Goal: Find specific page/section: Find specific page/section

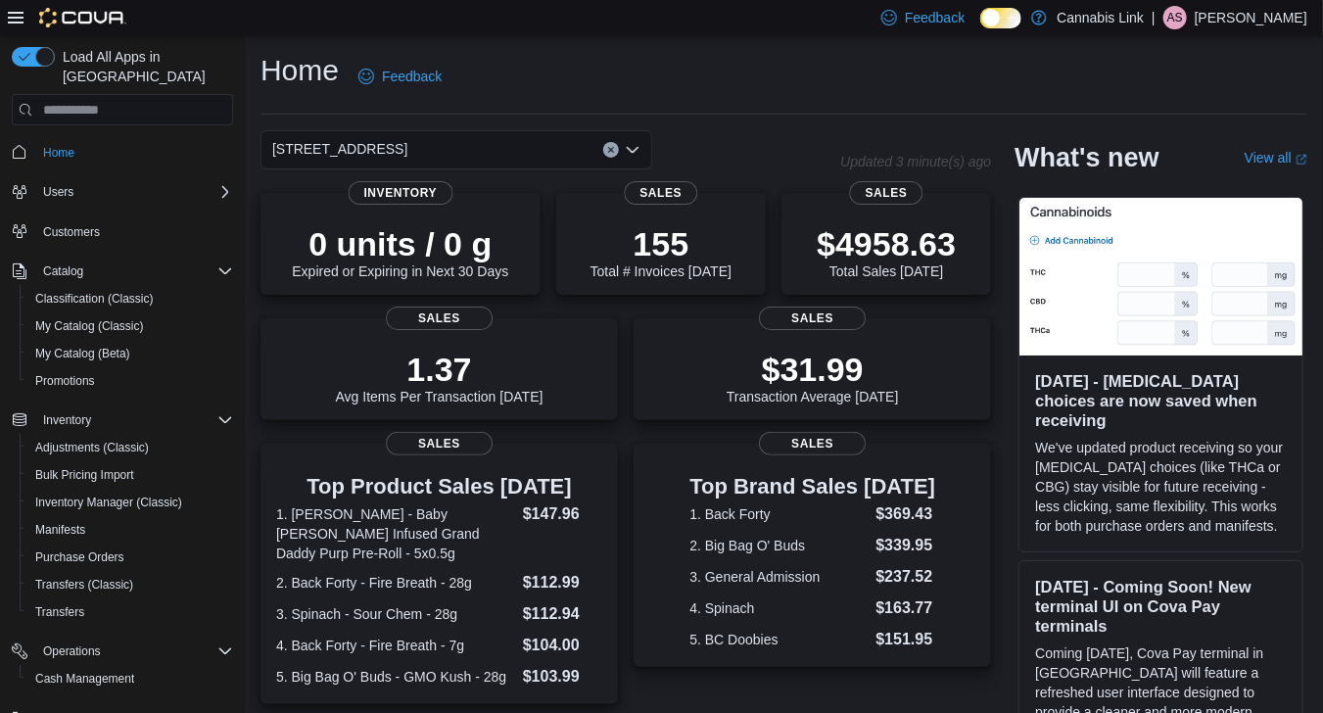
click at [641, 152] on div "[STREET_ADDRESS]" at bounding box center [456, 149] width 392 height 39
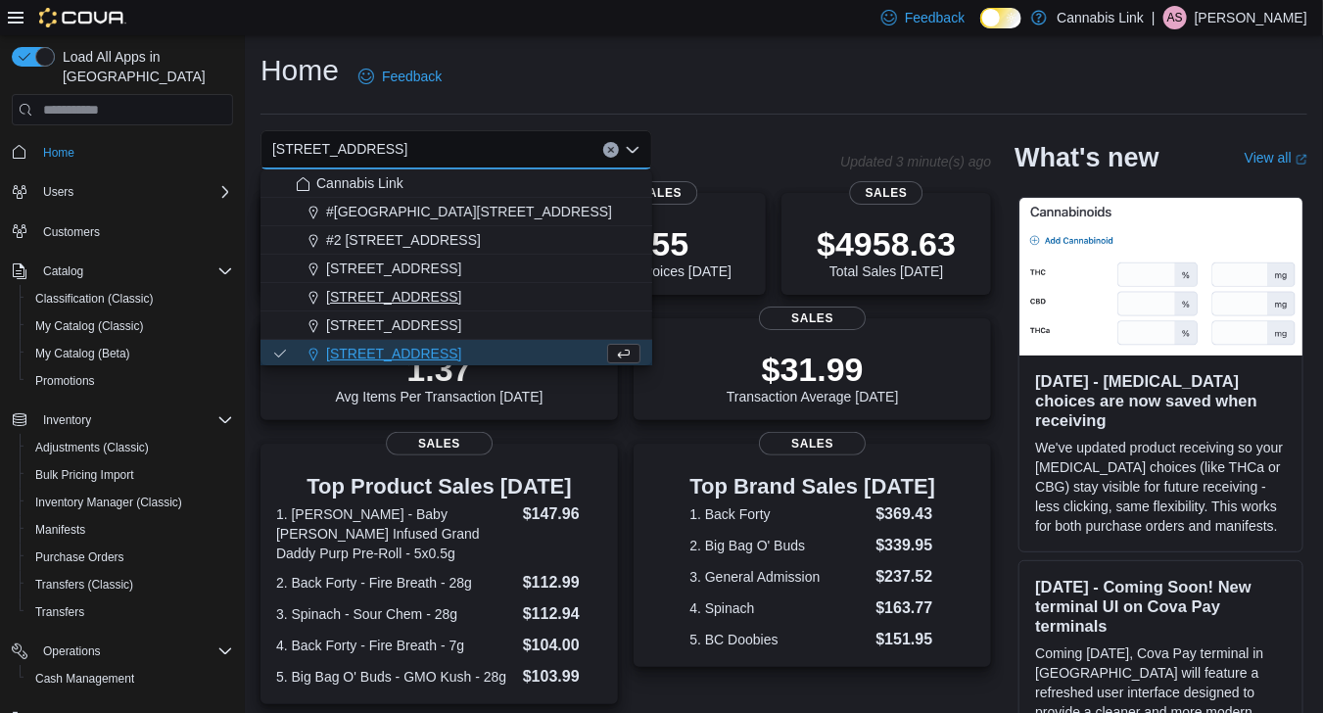
click at [488, 296] on div "[STREET_ADDRESS]" at bounding box center [468, 297] width 345 height 20
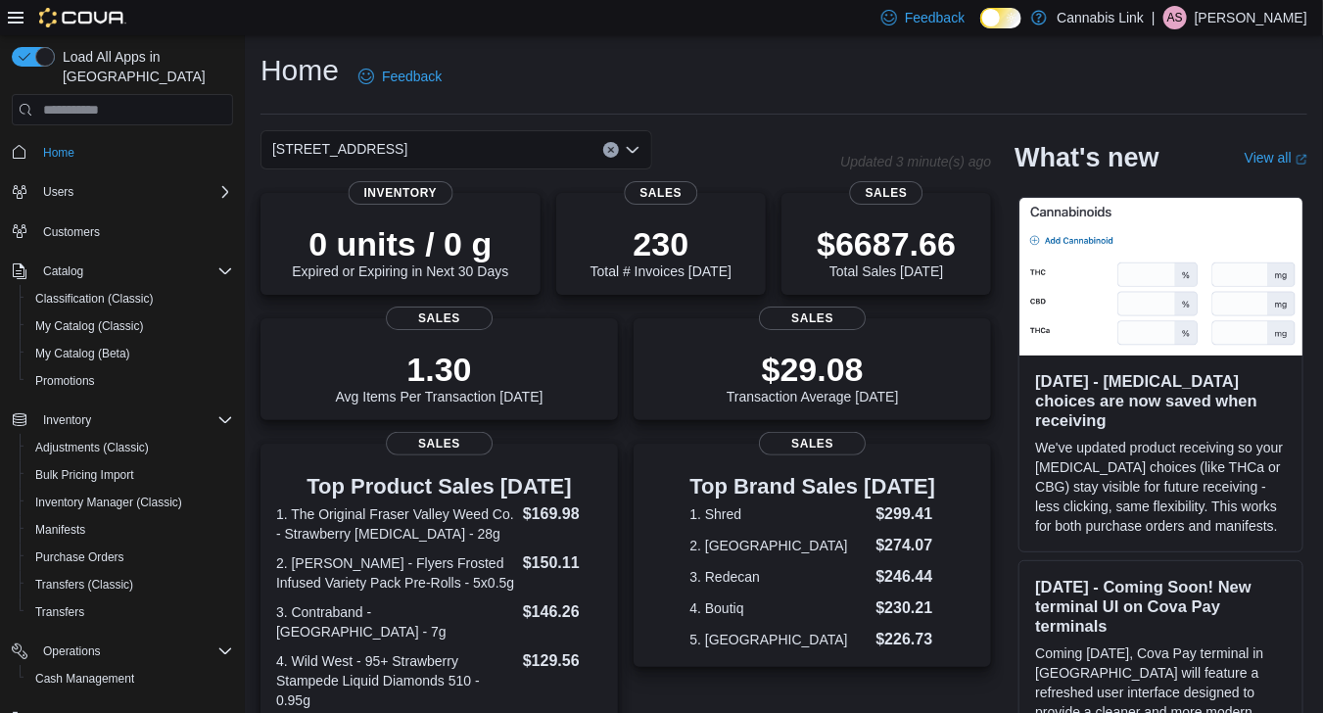
click at [637, 150] on icon "Open list of options" at bounding box center [633, 150] width 16 height 16
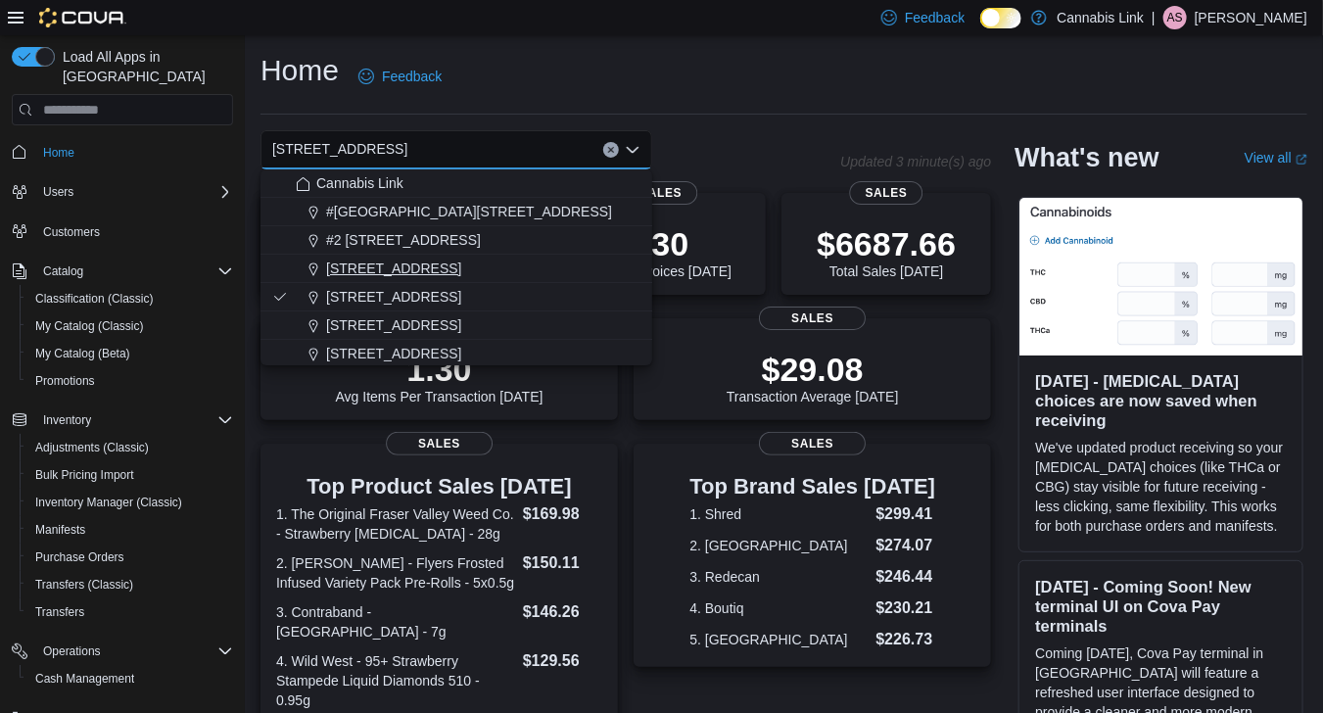
click at [566, 265] on div "[STREET_ADDRESS]" at bounding box center [468, 268] width 345 height 20
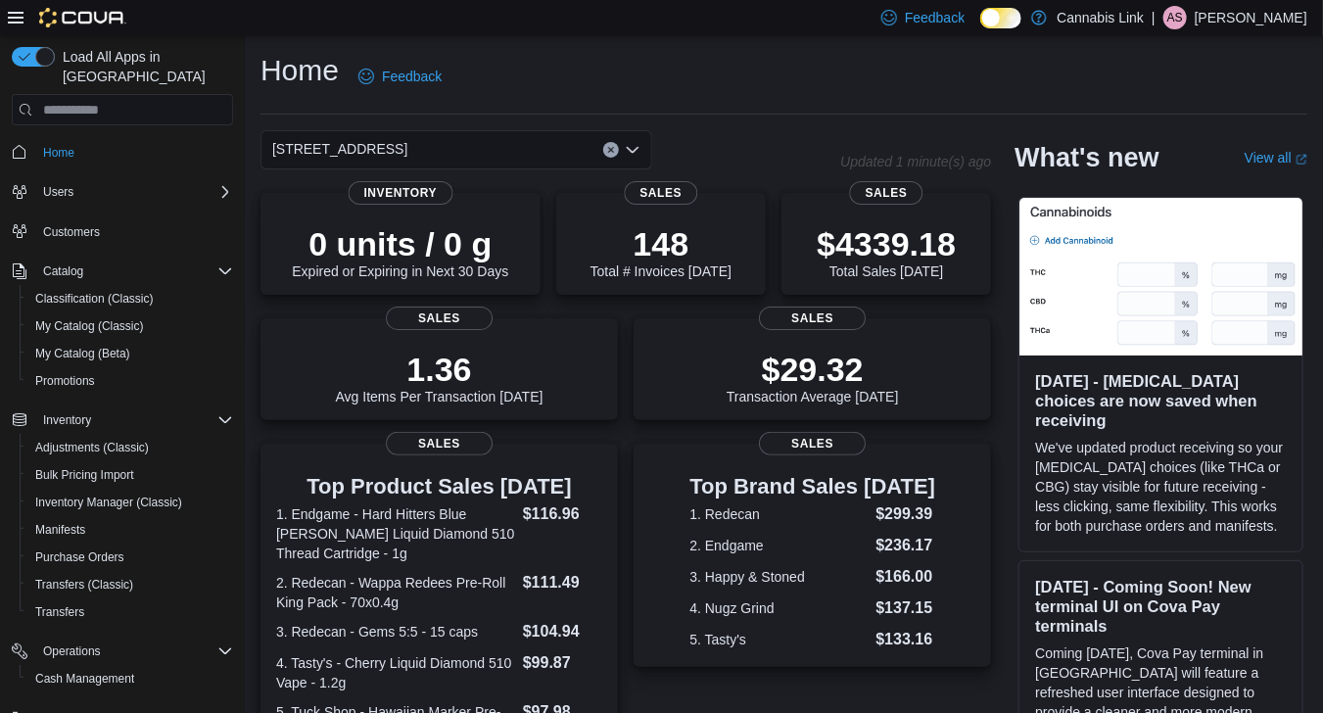
click at [632, 152] on icon "Open list of options" at bounding box center [633, 150] width 12 height 6
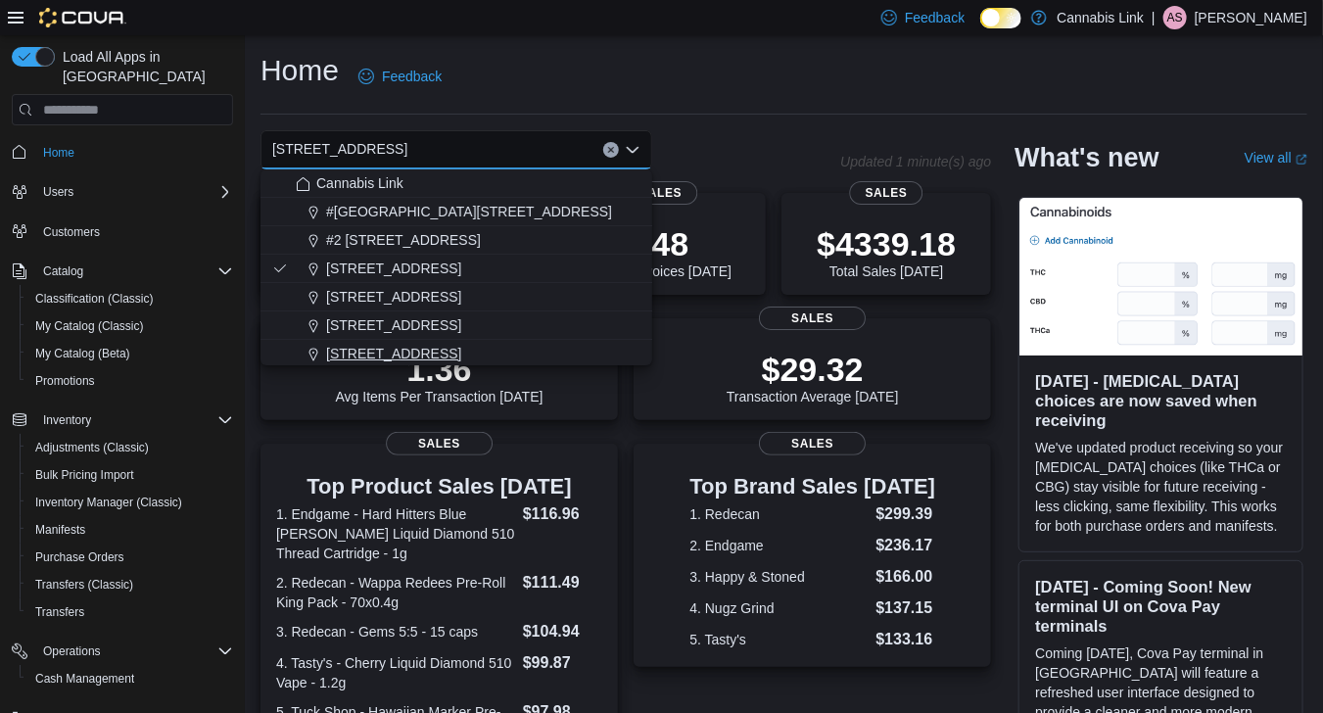
click at [554, 345] on div "[STREET_ADDRESS]" at bounding box center [468, 354] width 345 height 20
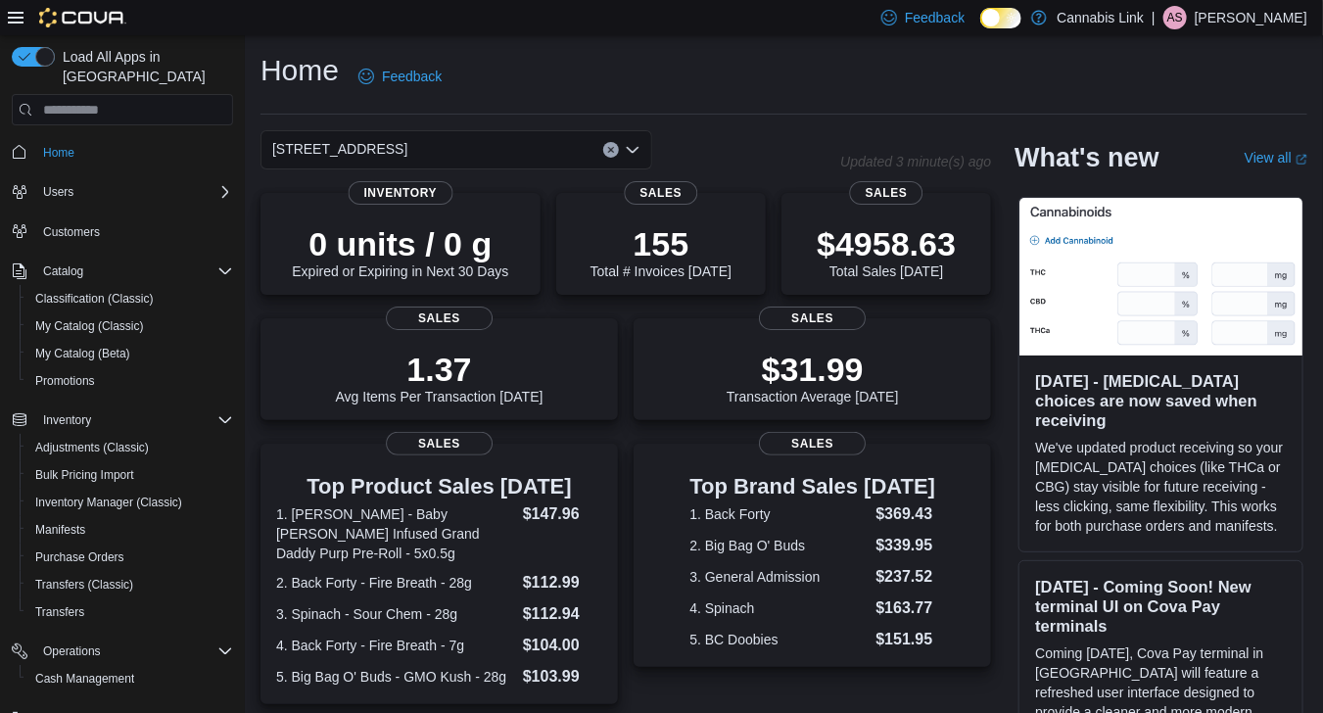
click at [628, 145] on icon "Open list of options" at bounding box center [633, 150] width 16 height 16
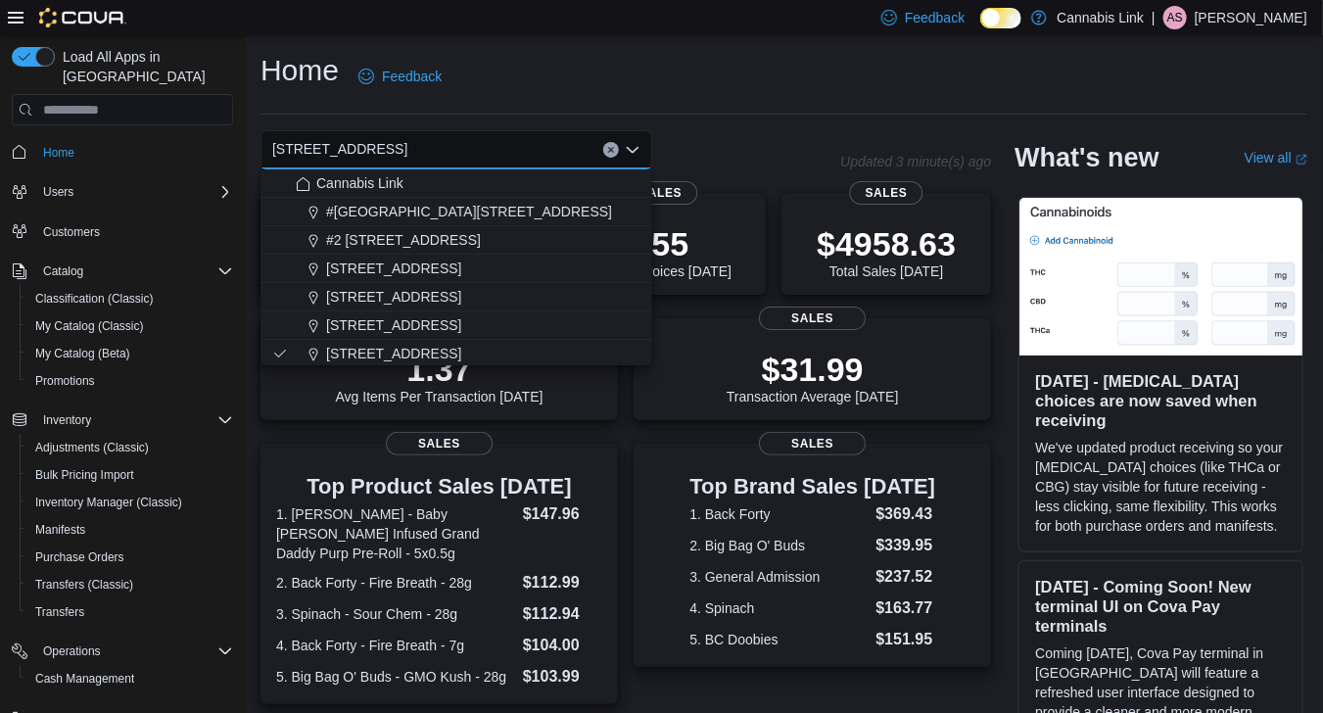
click at [563, 292] on div "[STREET_ADDRESS]" at bounding box center [468, 297] width 345 height 20
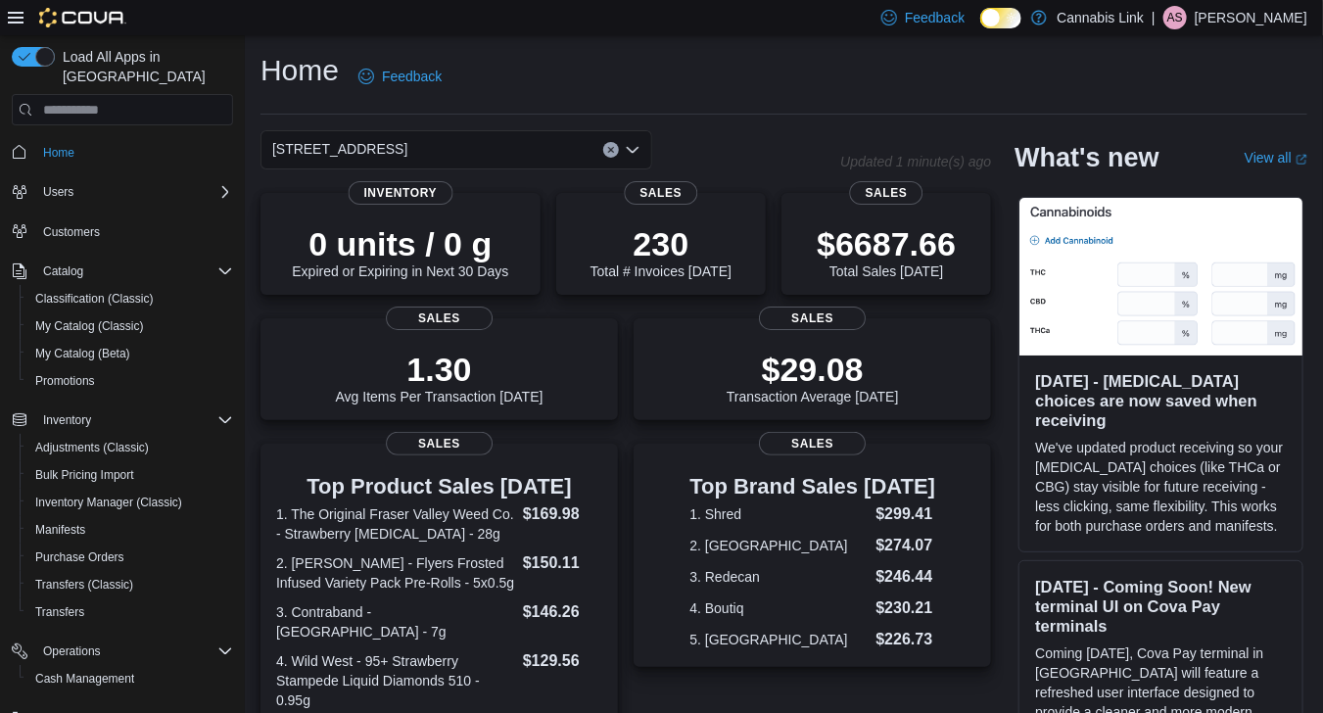
click at [638, 146] on icon "Open list of options" at bounding box center [633, 150] width 16 height 16
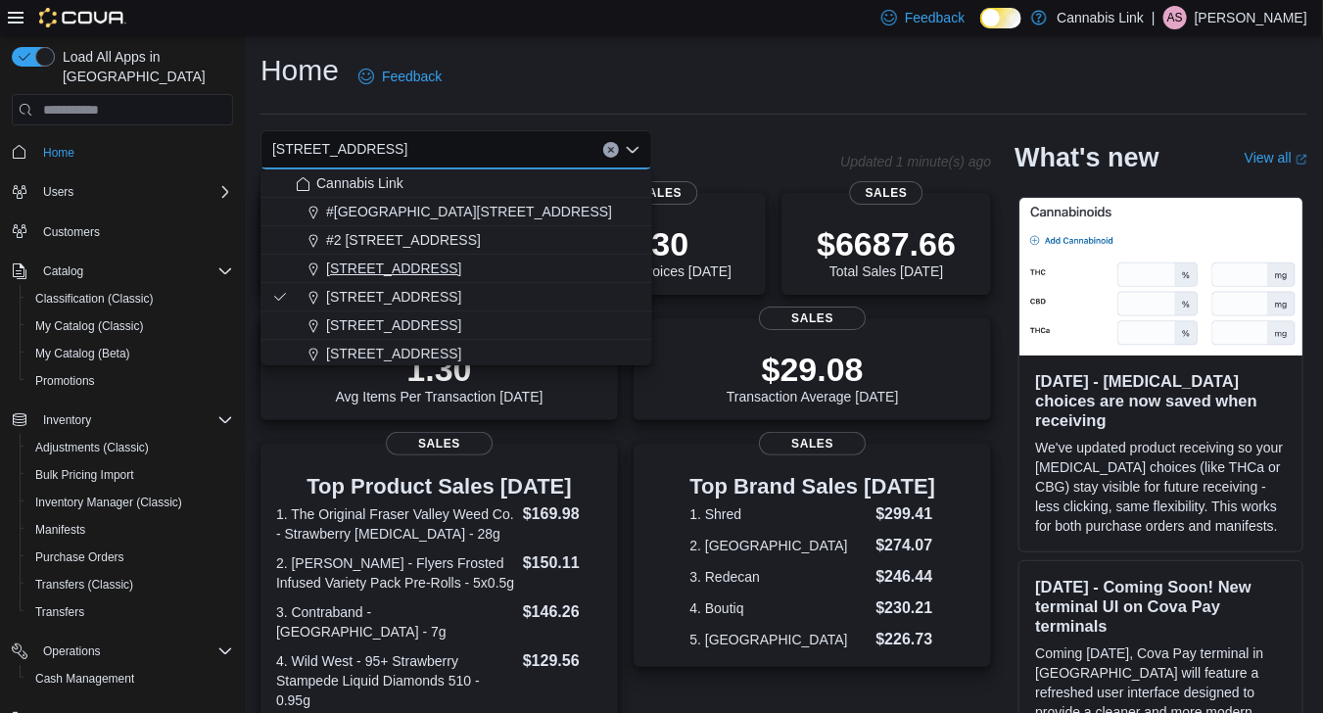
click at [568, 277] on div "[STREET_ADDRESS]" at bounding box center [468, 268] width 345 height 20
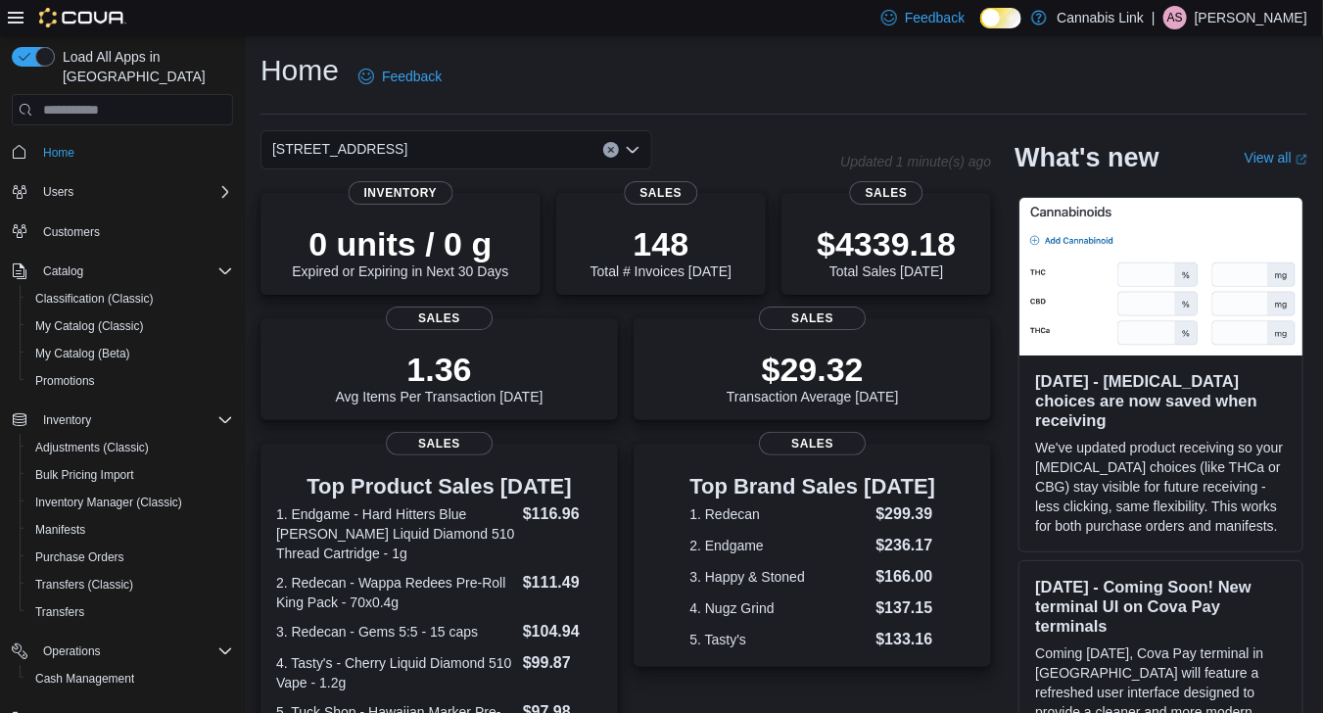
click at [628, 142] on icon "Open list of options" at bounding box center [633, 150] width 16 height 16
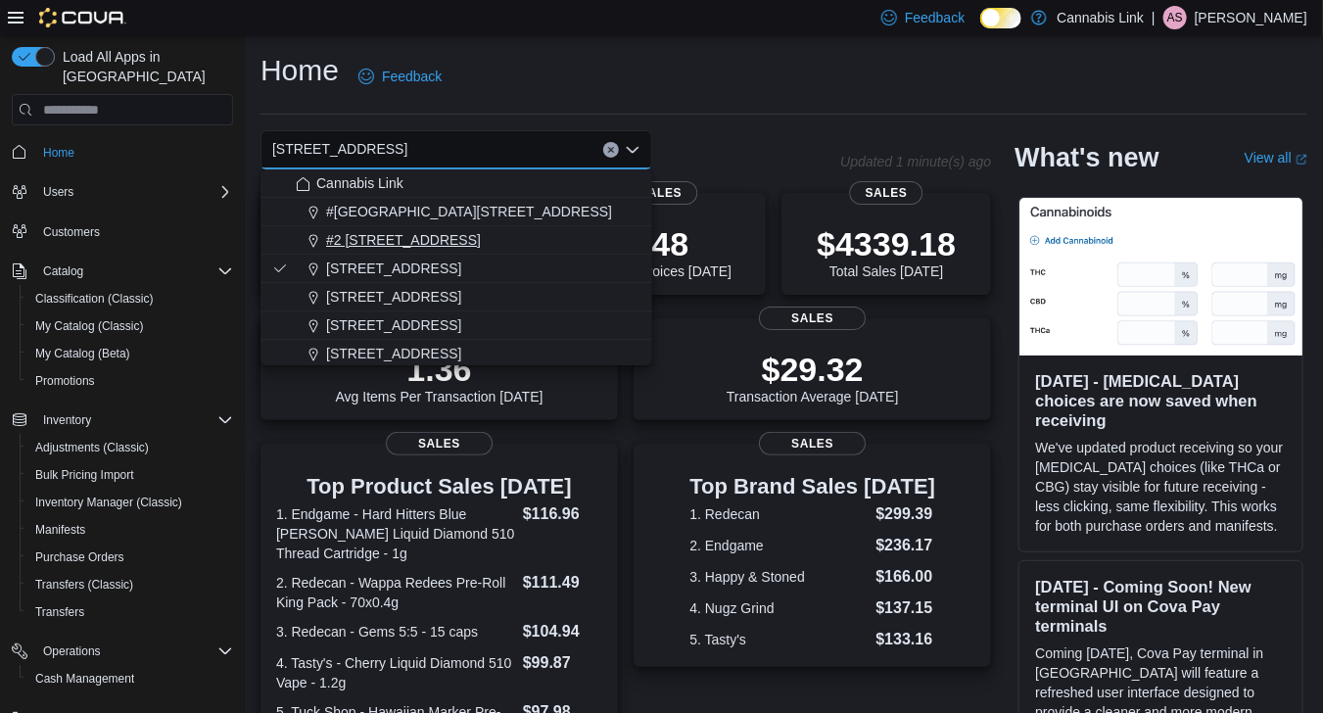
click at [572, 246] on div "#2 [STREET_ADDRESS]" at bounding box center [468, 240] width 345 height 20
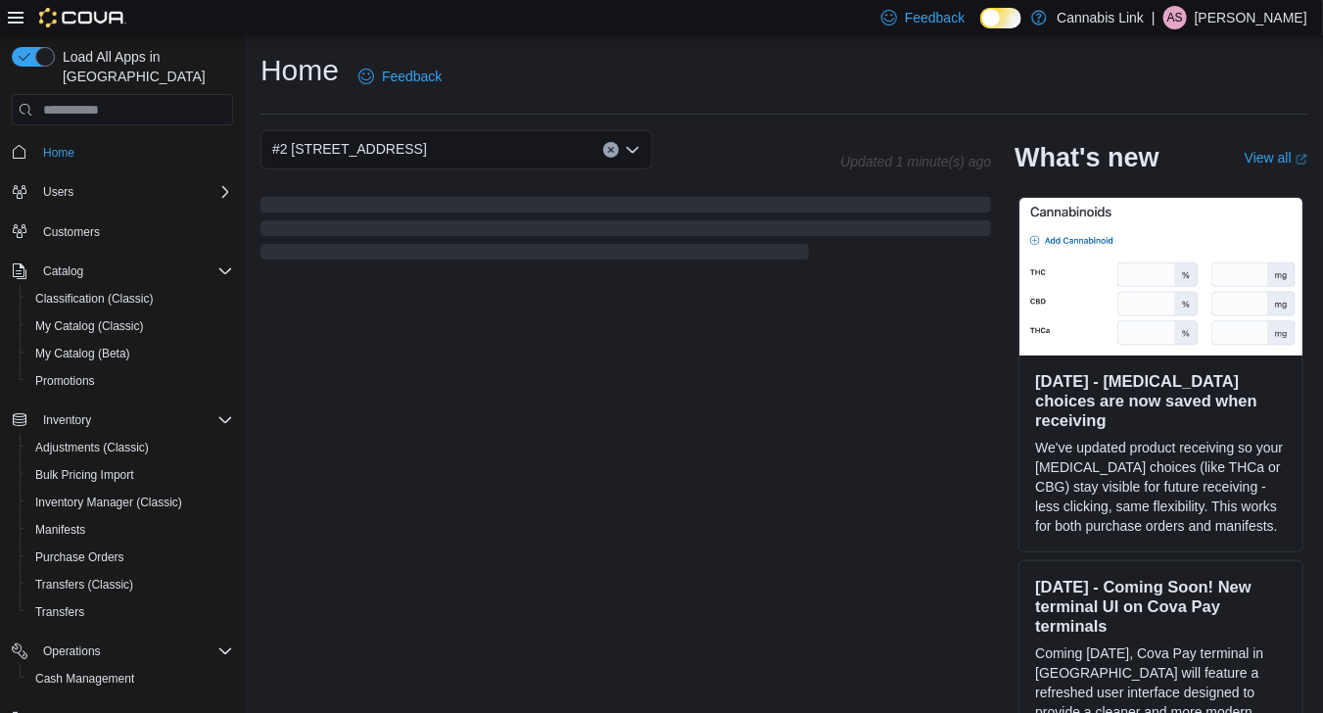
click at [634, 152] on icon "Open list of options" at bounding box center [633, 150] width 12 height 6
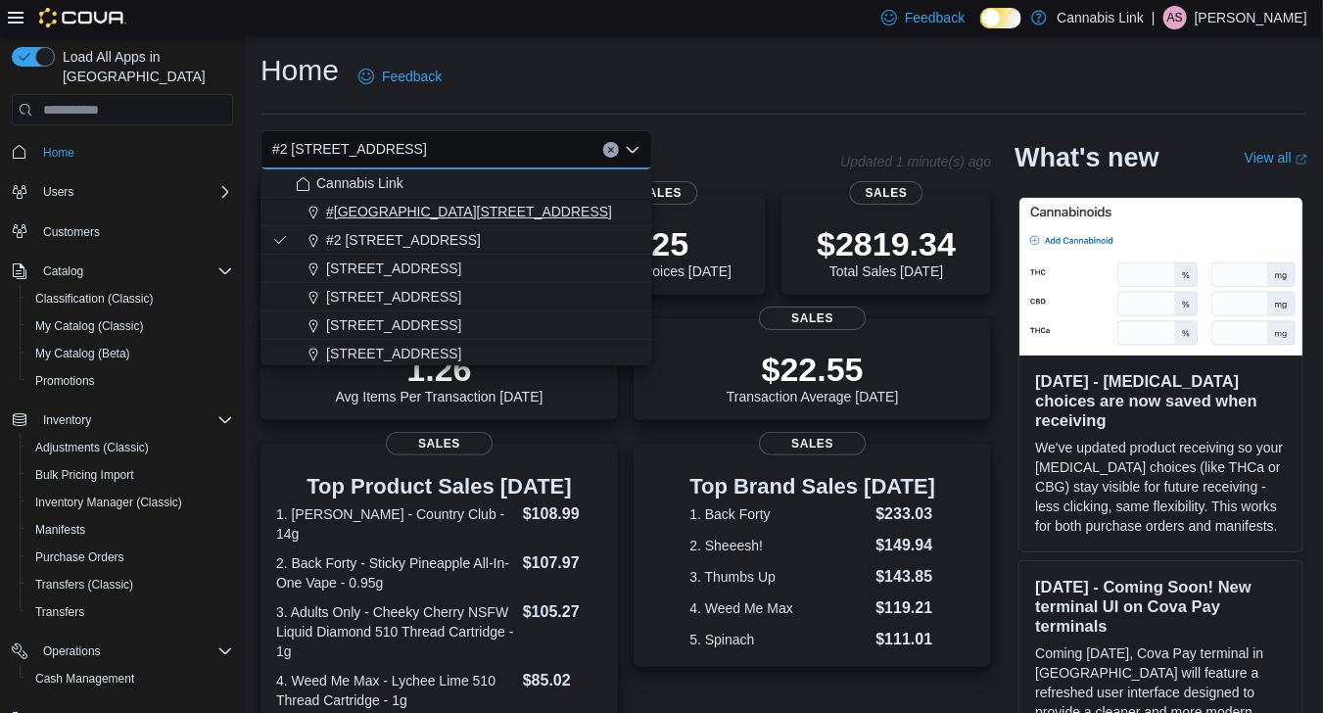
click at [587, 215] on div "#[GEOGRAPHIC_DATA][STREET_ADDRESS]" at bounding box center [468, 212] width 345 height 20
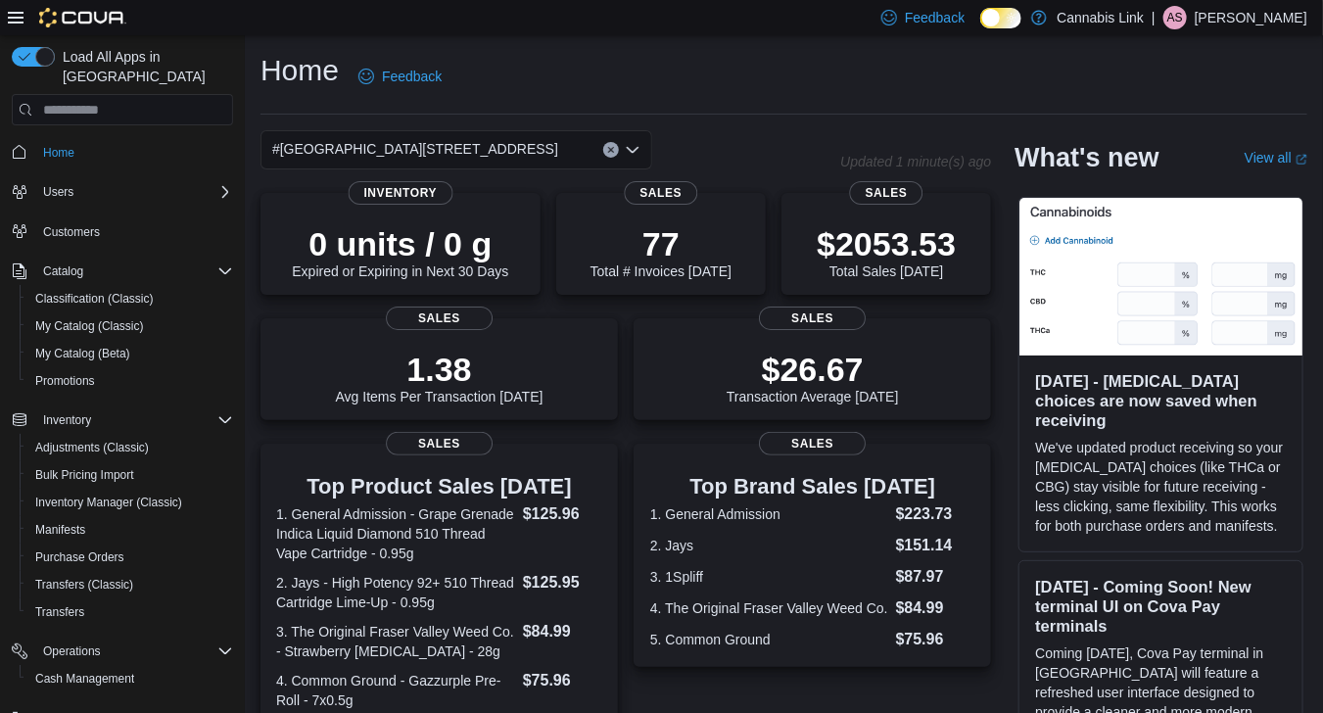
click at [637, 150] on icon "Open list of options" at bounding box center [633, 150] width 16 height 16
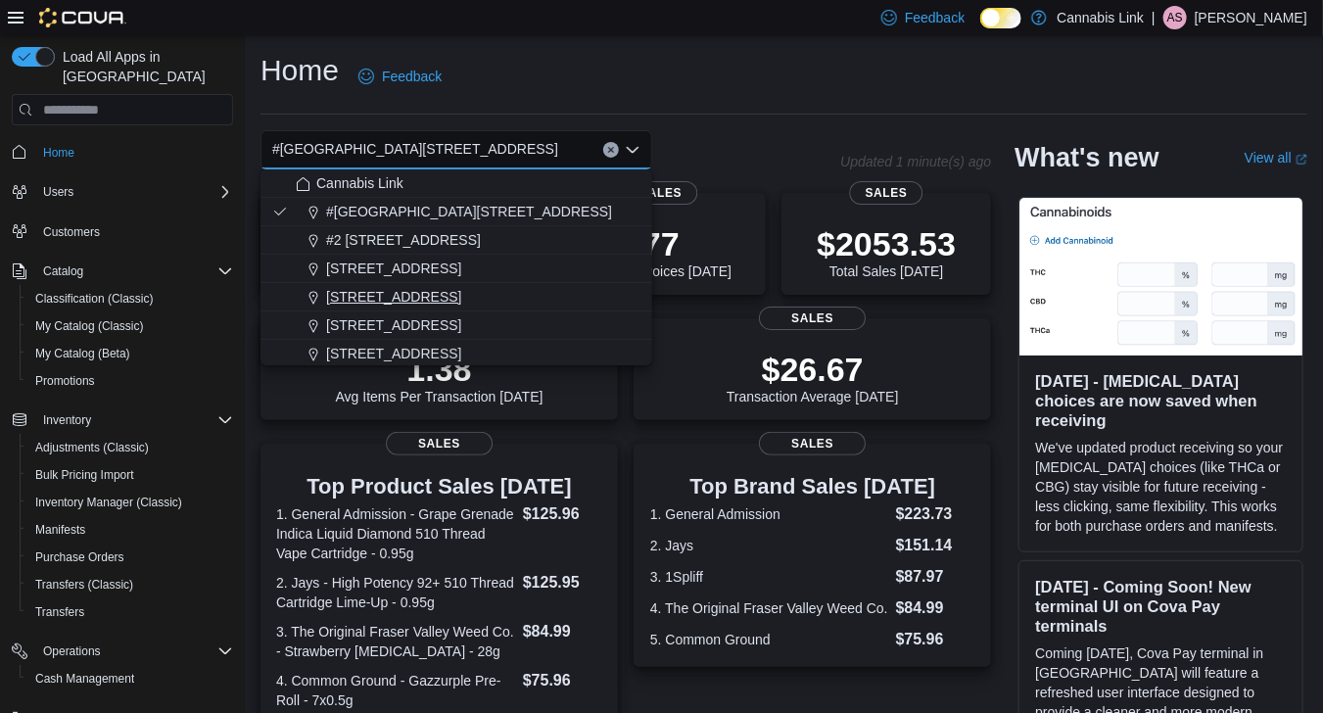
click at [593, 303] on div "[STREET_ADDRESS]" at bounding box center [468, 297] width 345 height 20
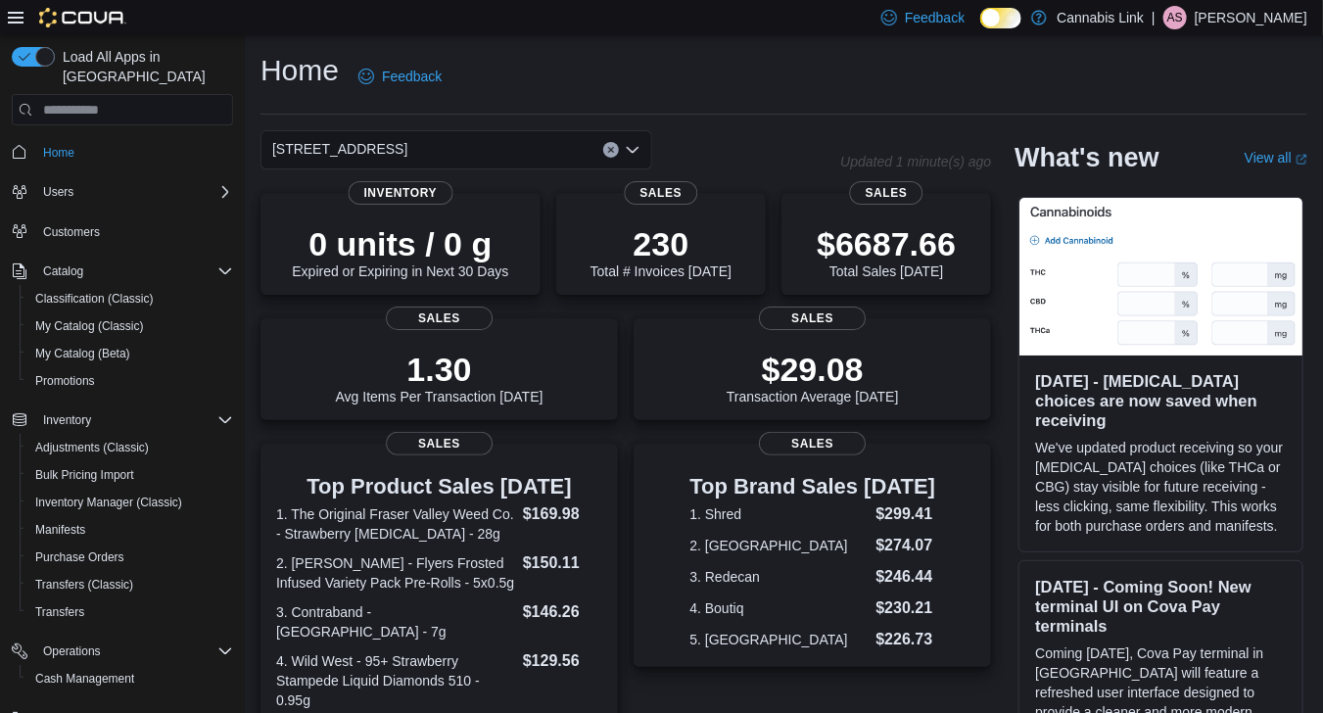
click at [631, 156] on icon "Open list of options" at bounding box center [633, 150] width 16 height 16
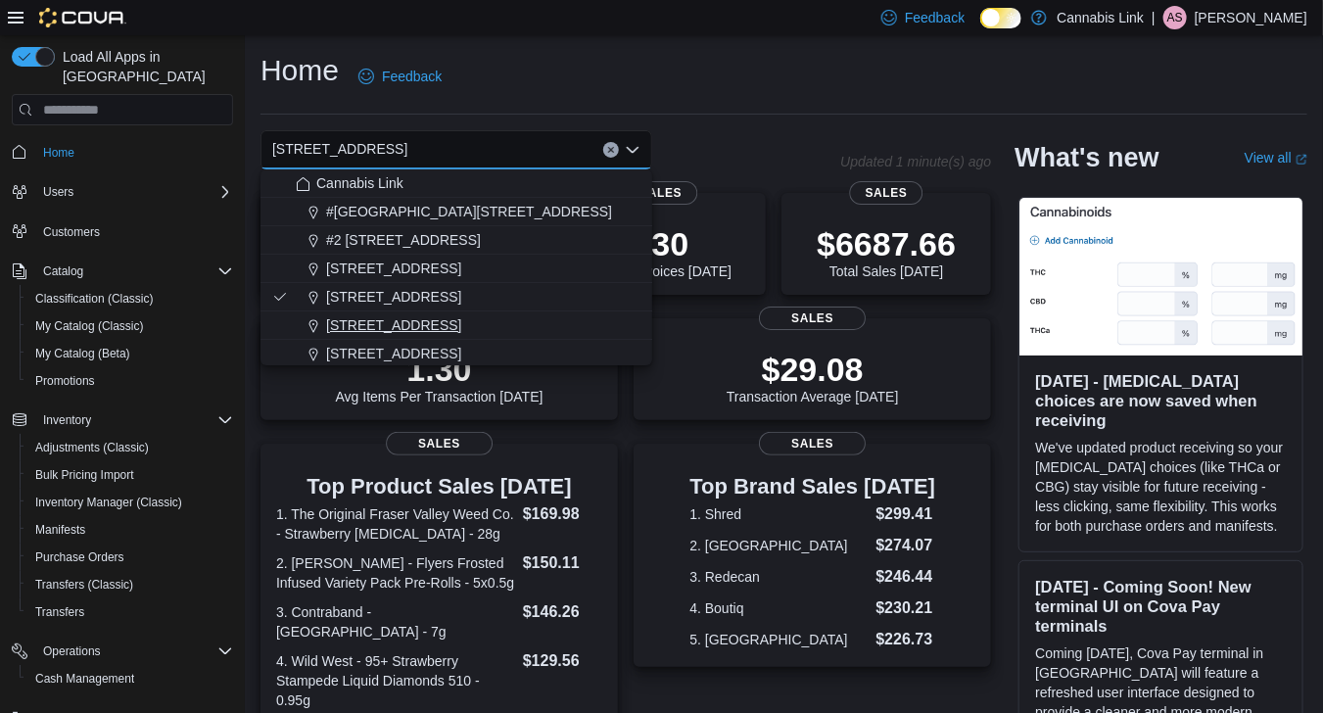
click at [570, 317] on div "[STREET_ADDRESS]" at bounding box center [468, 325] width 345 height 20
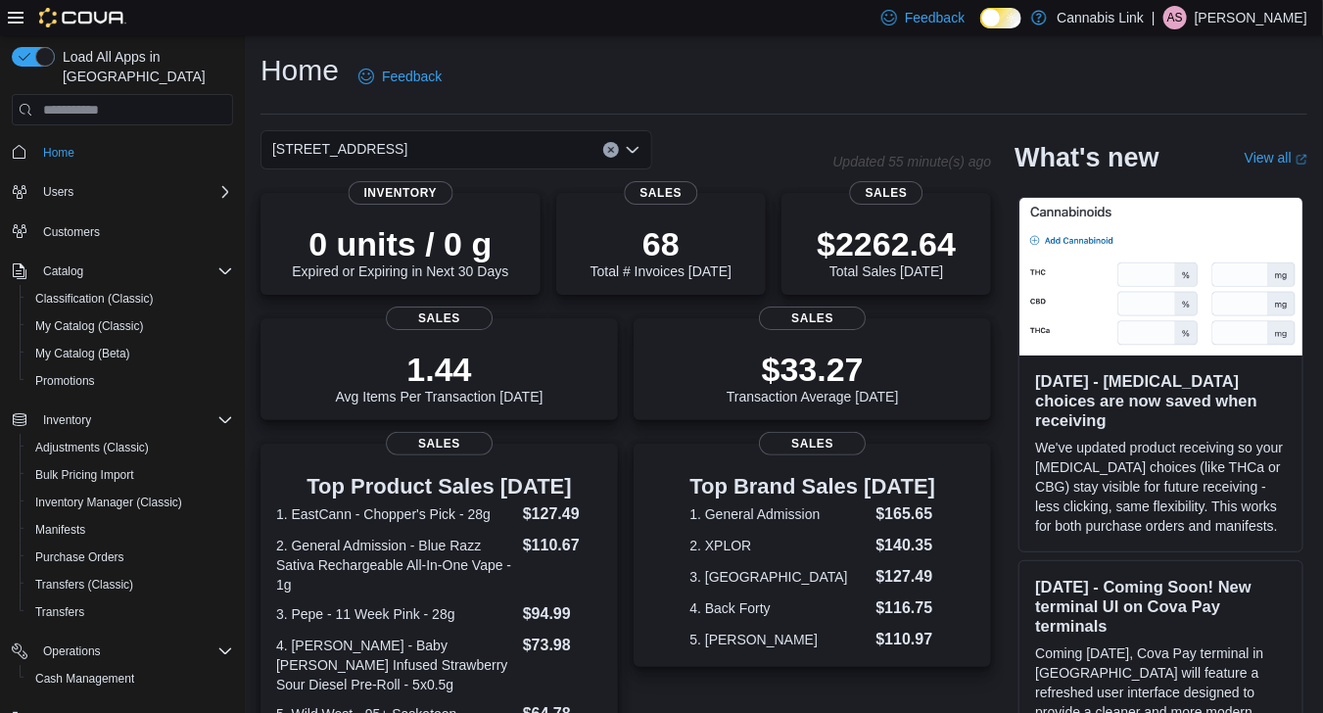
click at [633, 143] on icon "Open list of options" at bounding box center [633, 150] width 16 height 16
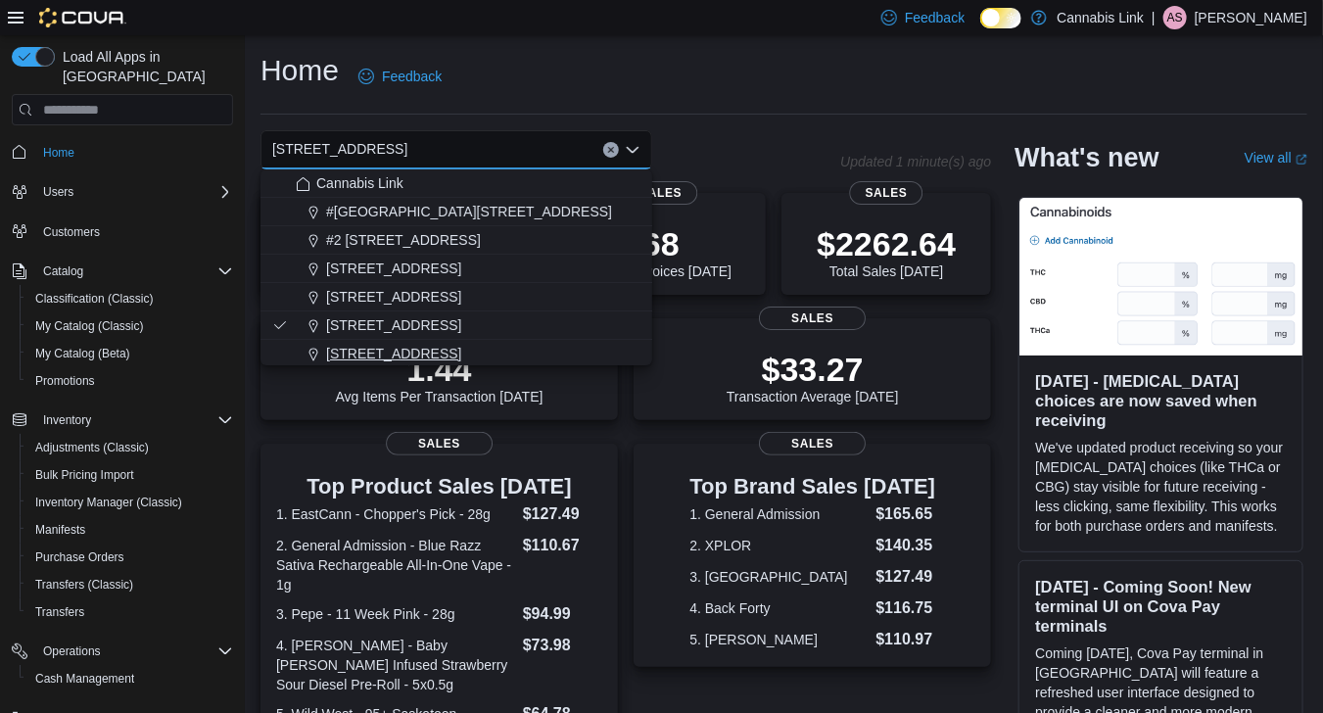
click at [567, 350] on div "[STREET_ADDRESS]" at bounding box center [468, 354] width 345 height 20
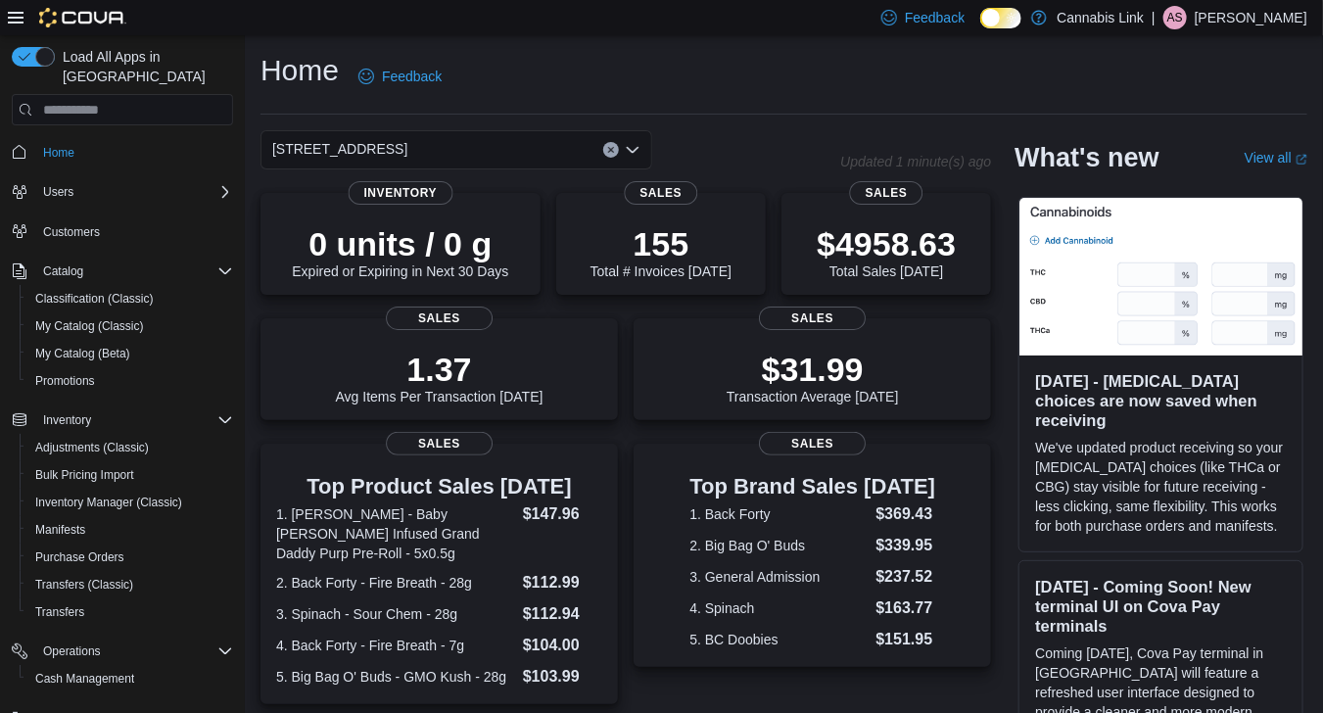
click at [738, 116] on div "Home Feedback [STREET_ADDRESS] Selected. [STREET_ADDRESS] W. Press Backspace to…" at bounding box center [784, 586] width 1078 height 1103
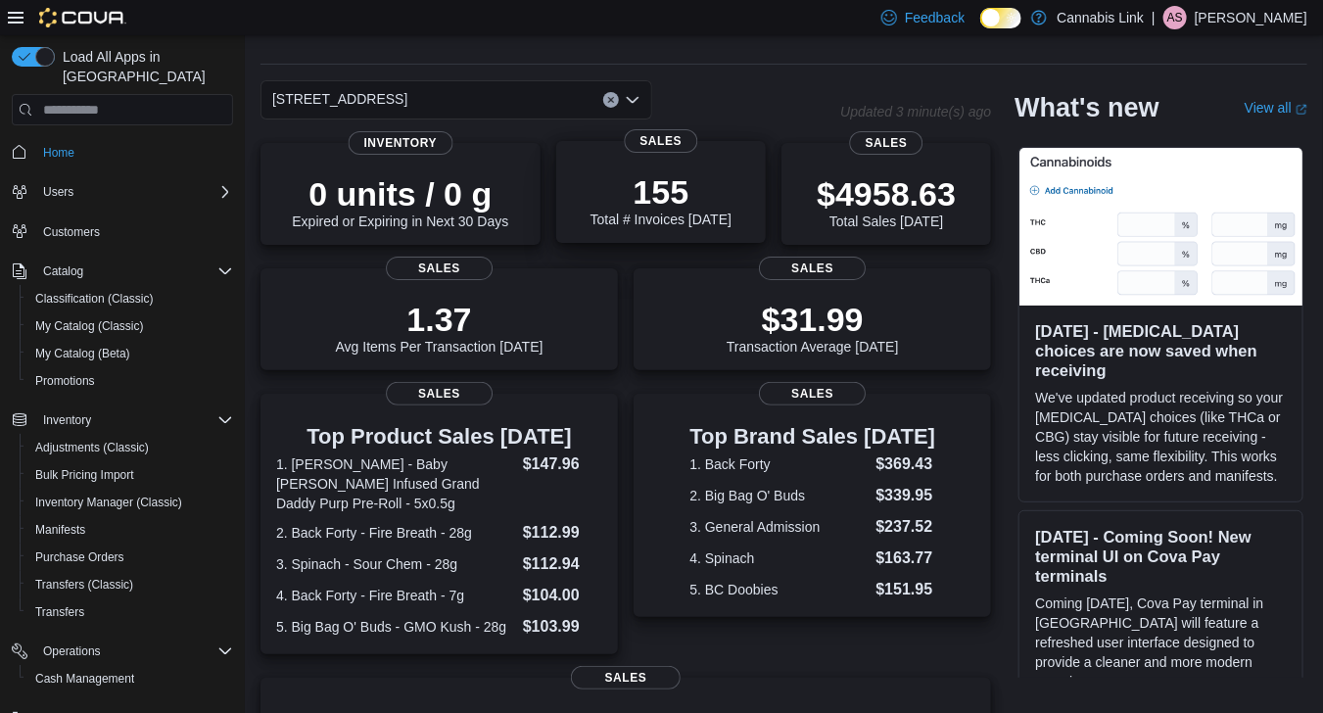
scroll to position [294, 0]
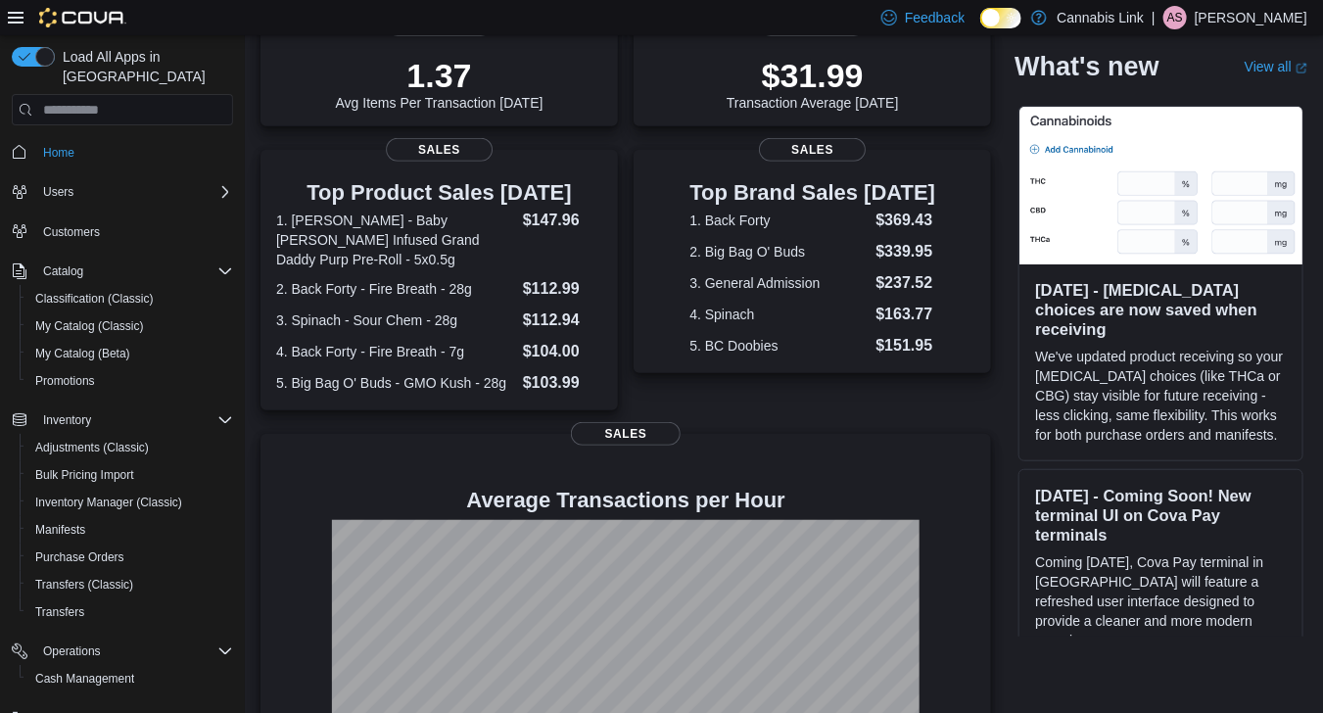
click at [628, 240] on div "Top Product Sales [DATE] 1. [PERSON_NAME] - Baby [PERSON_NAME] Infused Grand Da…" at bounding box center [625, 280] width 730 height 260
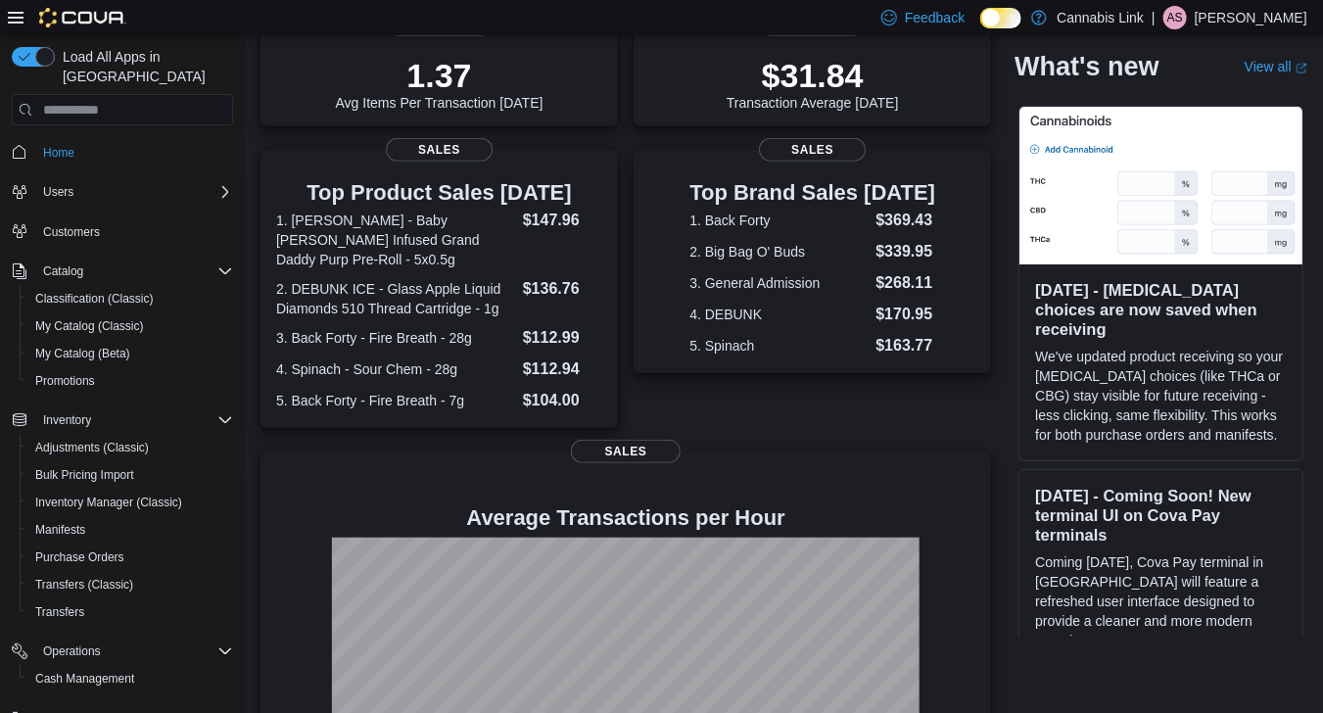
scroll to position [0, 0]
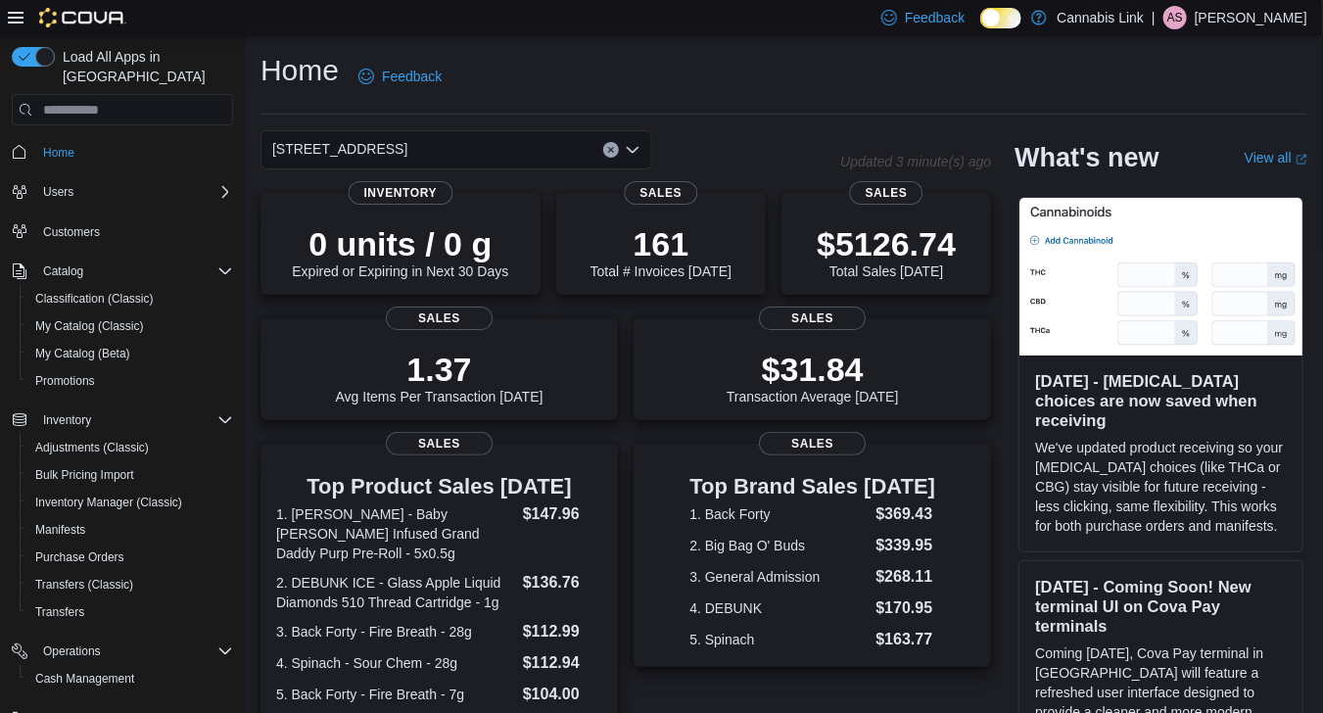
click at [639, 145] on icon "Open list of options" at bounding box center [633, 150] width 16 height 16
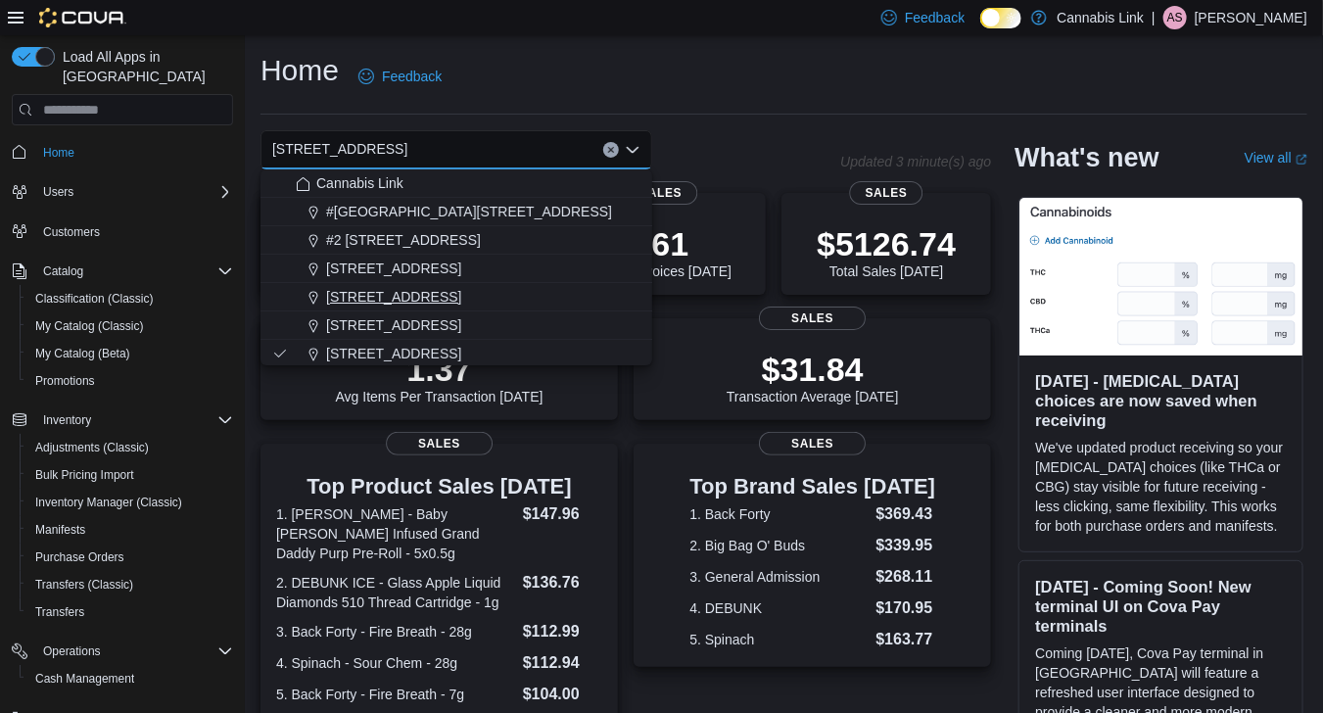
click at [564, 302] on div "[STREET_ADDRESS]" at bounding box center [468, 297] width 345 height 20
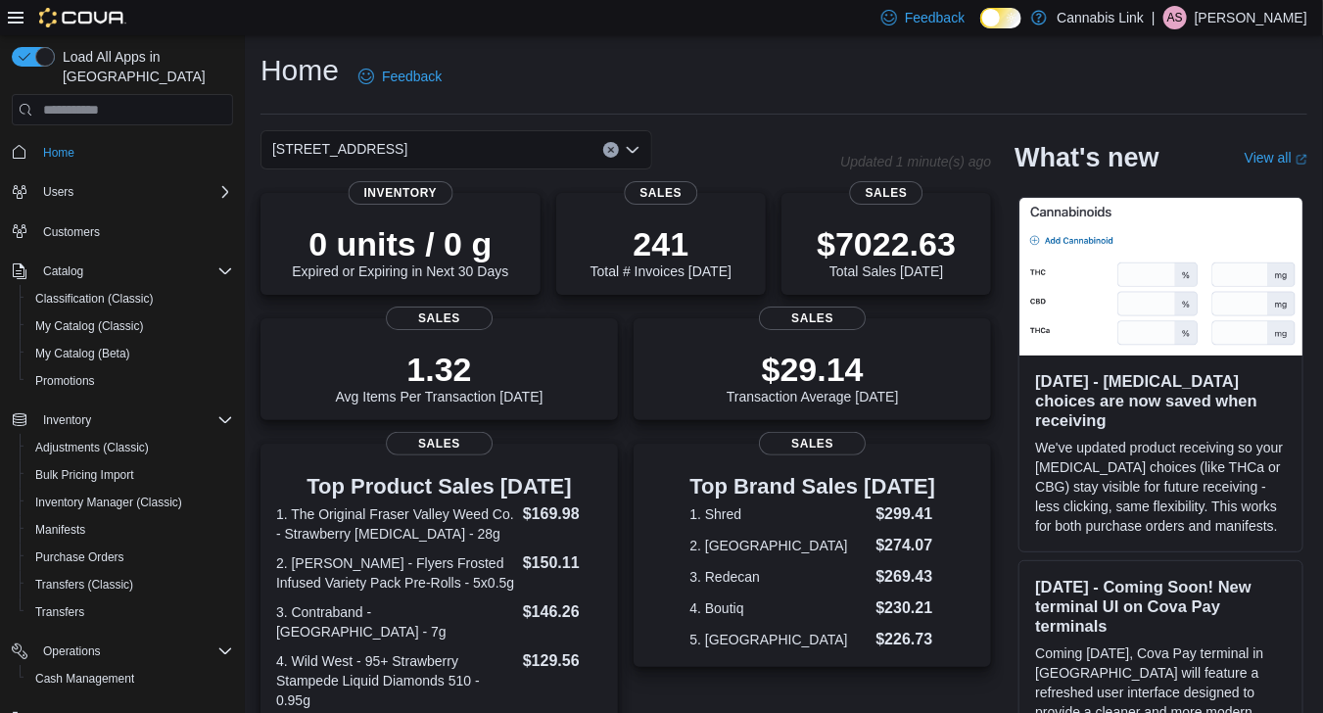
click at [639, 149] on icon "Open list of options" at bounding box center [633, 150] width 16 height 16
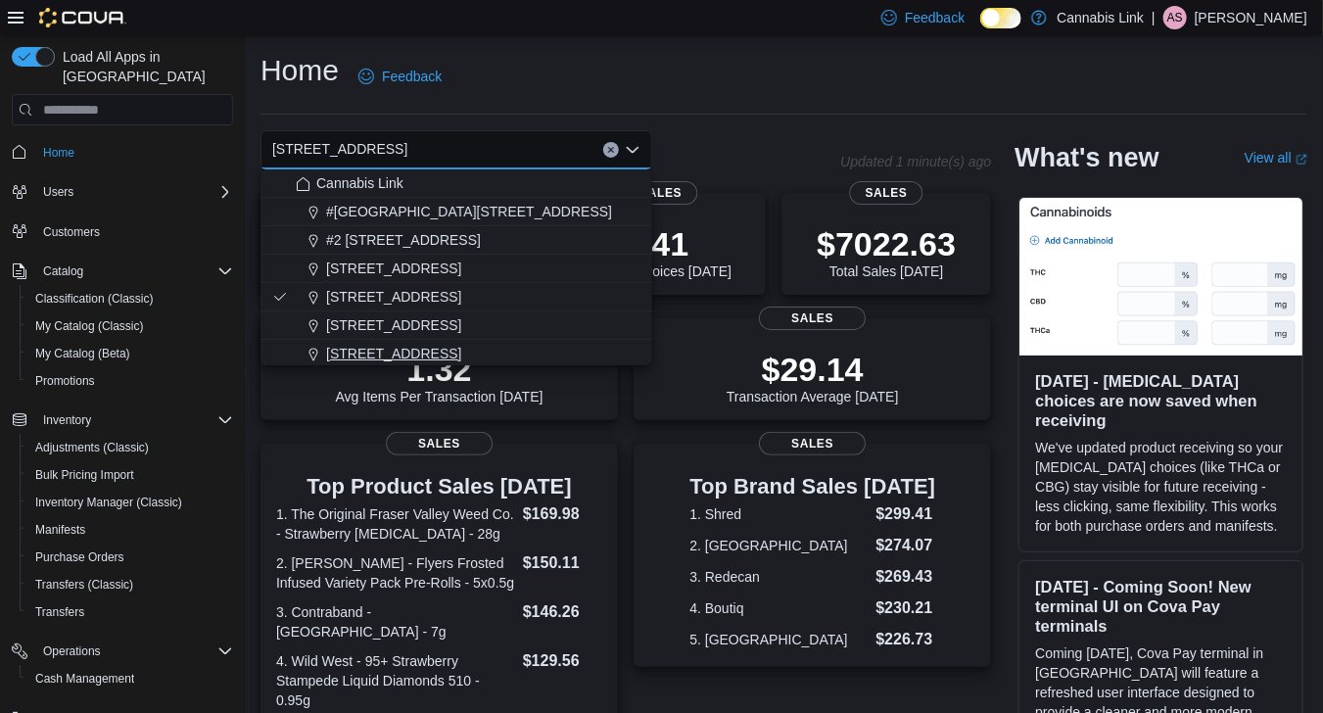
click at [544, 344] on div "[STREET_ADDRESS]" at bounding box center [468, 354] width 345 height 20
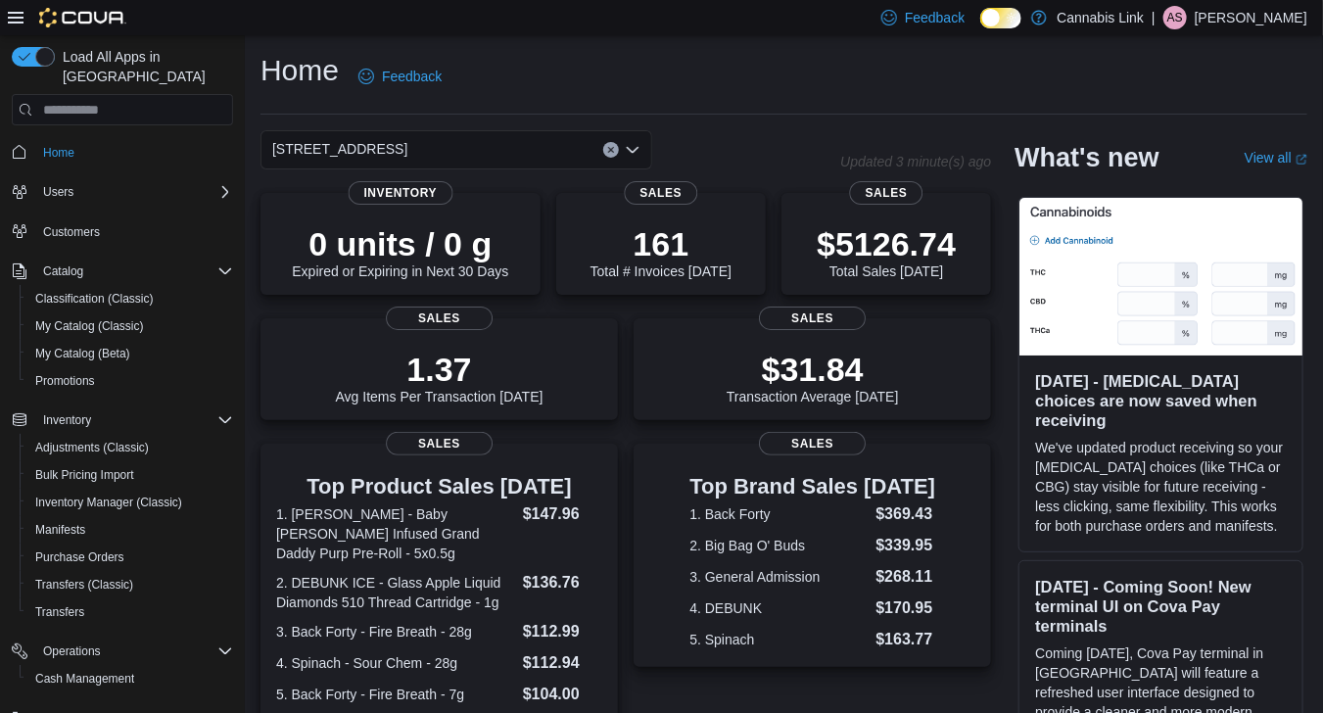
click at [771, 104] on div "Home Feedback" at bounding box center [783, 83] width 1046 height 64
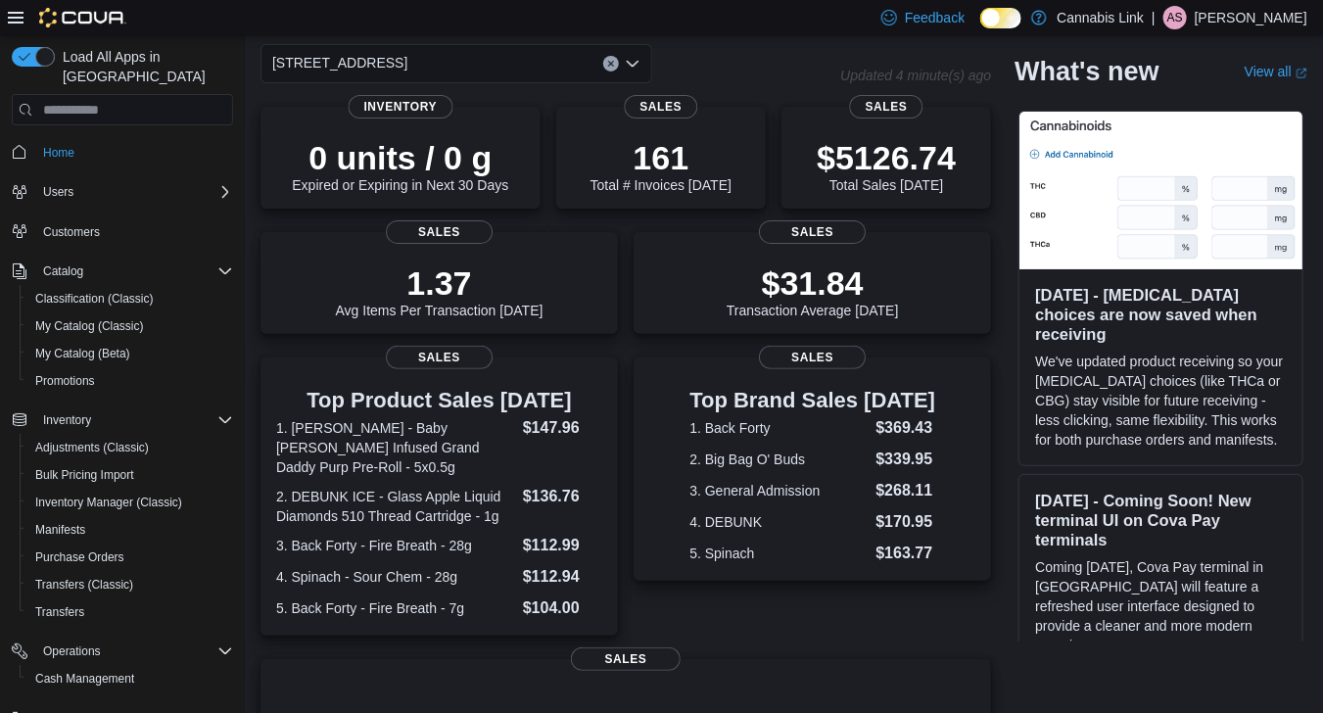
scroll to position [98, 0]
